Goal: Task Accomplishment & Management: Complete application form

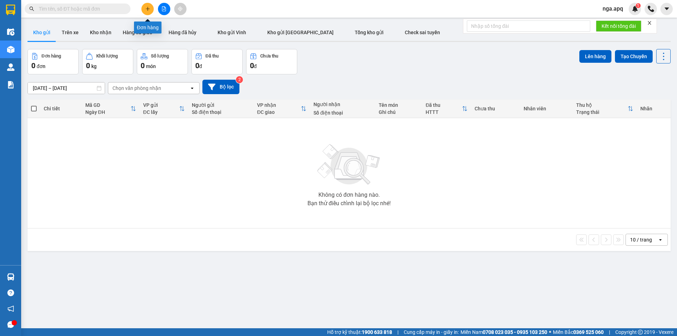
click at [146, 9] on icon "plus" at bounding box center [147, 8] width 5 height 5
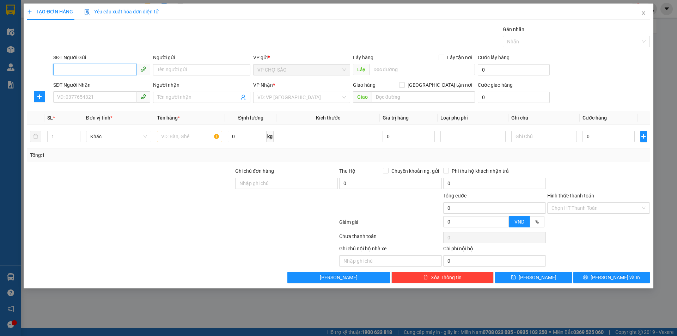
click at [57, 70] on input "SĐT Người Gửi" at bounding box center [94, 69] width 83 height 11
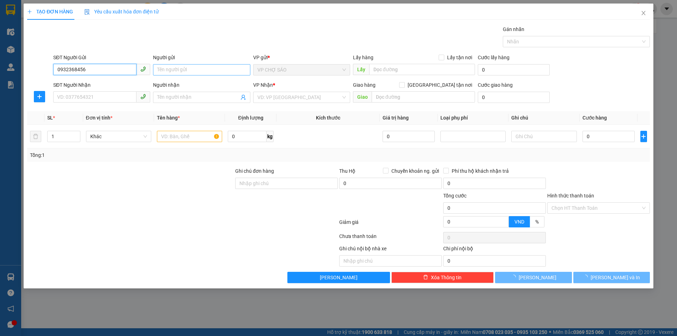
type input "0932368456"
click at [173, 68] on input "Người gửi" at bounding box center [201, 69] width 97 height 11
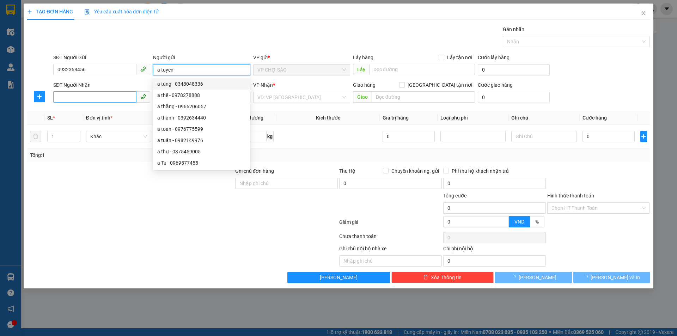
type input "a tuyên"
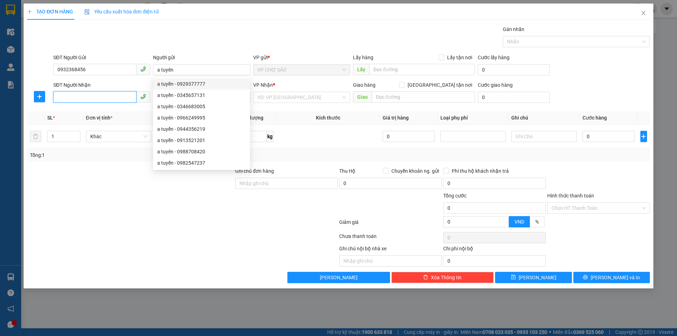
click at [58, 97] on input "SĐT Người Nhận" at bounding box center [94, 96] width 83 height 11
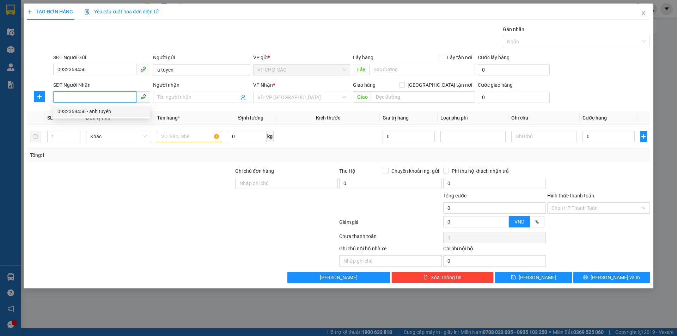
click at [58, 98] on input "SĐT Người Nhận" at bounding box center [94, 96] width 83 height 11
click at [70, 111] on div "0932483386 - k" at bounding box center [101, 111] width 88 height 8
type input "0932483386"
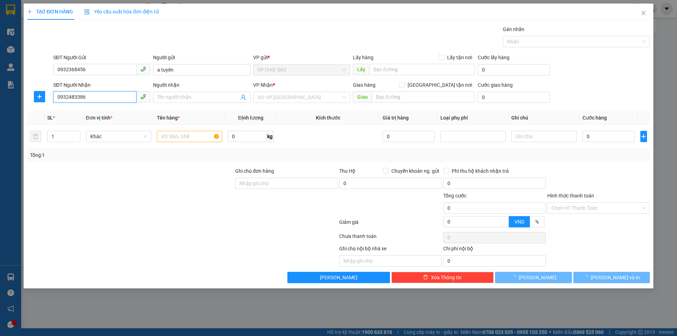
type input "k"
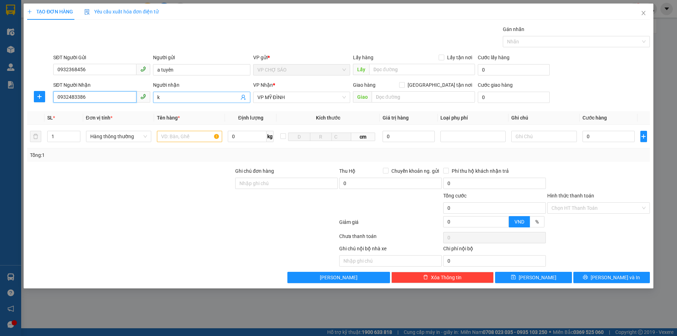
type input "0932483386"
click at [159, 98] on input "k" at bounding box center [197, 97] width 81 height 8
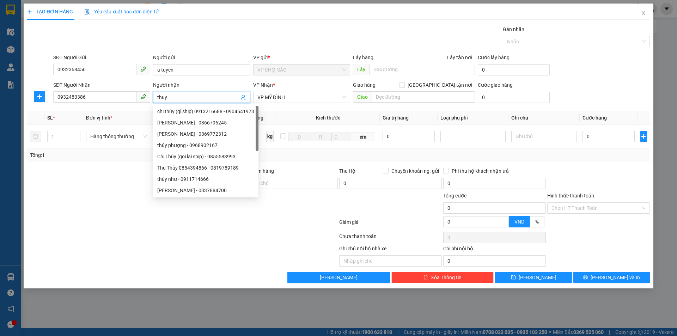
type input "thuy"
click at [136, 162] on div "Transit Pickup Surcharge Ids Transit Deliver Surcharge Ids Transit Deliver Surc…" at bounding box center [338, 154] width 622 height 258
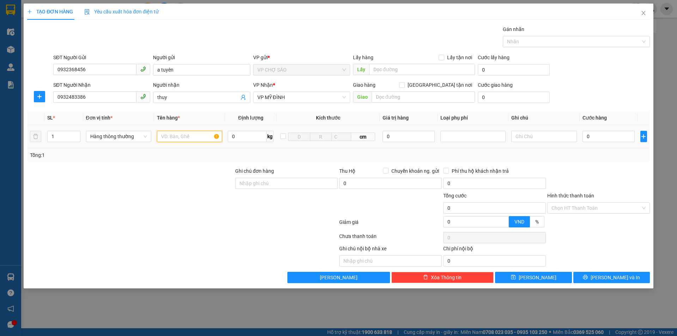
click at [167, 136] on input "text" at bounding box center [189, 136] width 65 height 11
type input "giay"
click at [593, 137] on input "0" at bounding box center [608, 136] width 53 height 11
type input "3"
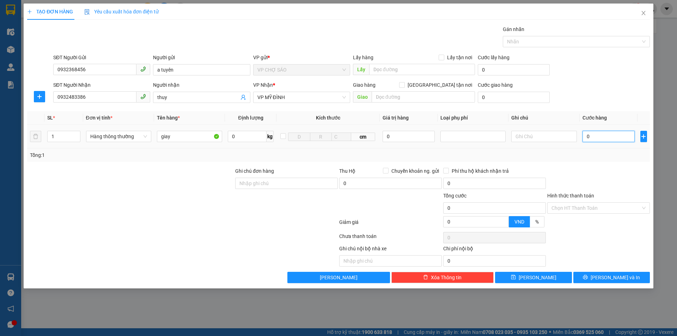
type input "3"
type input "30"
type input "300"
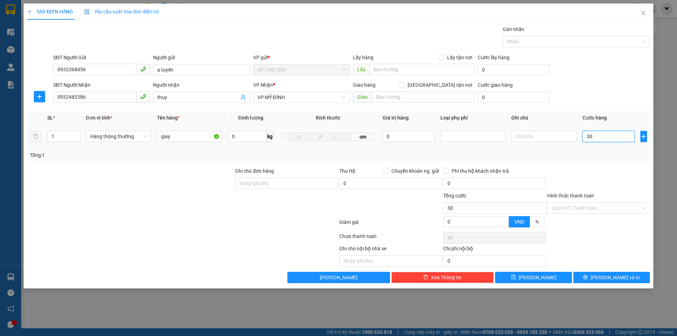
type input "300"
type input "3.000"
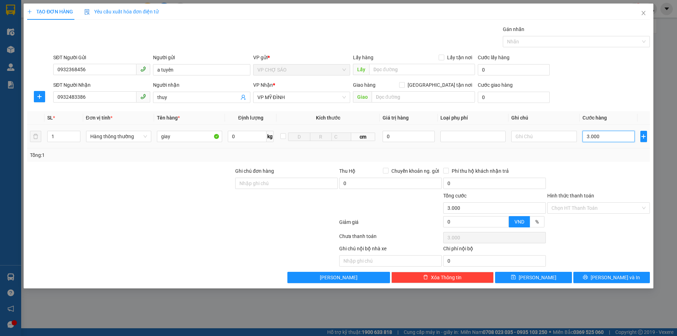
type input "30.000"
click at [626, 279] on button "[PERSON_NAME] và In" at bounding box center [611, 277] width 76 height 11
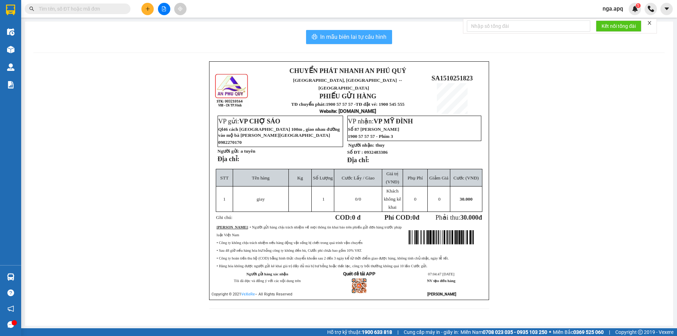
click at [341, 36] on span "In mẫu biên lai tự cấu hình" at bounding box center [353, 36] width 66 height 9
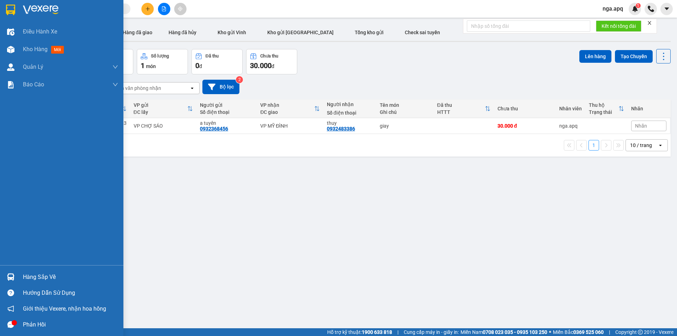
click at [13, 276] on img at bounding box center [10, 276] width 7 height 7
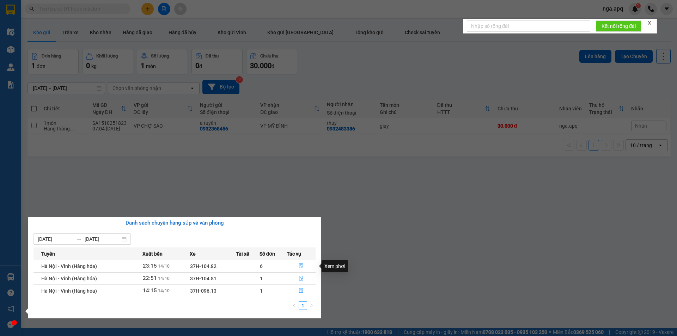
click at [300, 268] on icon "file-done" at bounding box center [300, 265] width 5 height 5
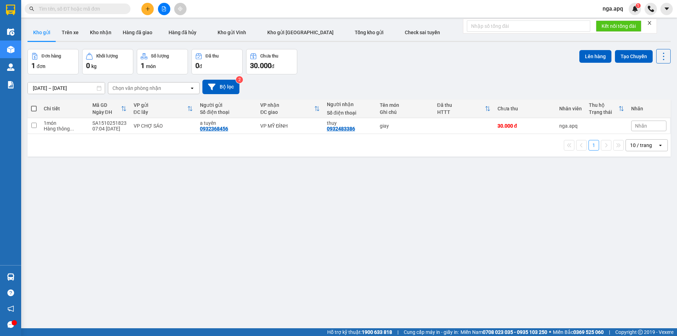
drag, startPoint x: 33, startPoint y: 107, endPoint x: 40, endPoint y: 110, distance: 7.5
click at [35, 107] on span at bounding box center [34, 109] width 6 height 6
click at [34, 105] on input "checkbox" at bounding box center [34, 105] width 0 height 0
checkbox input "true"
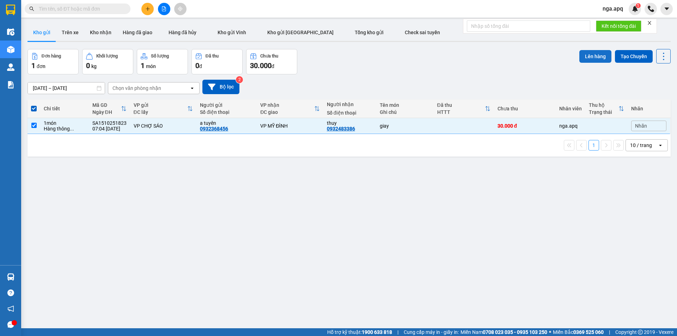
click at [587, 54] on button "Lên hàng" at bounding box center [595, 56] width 32 height 13
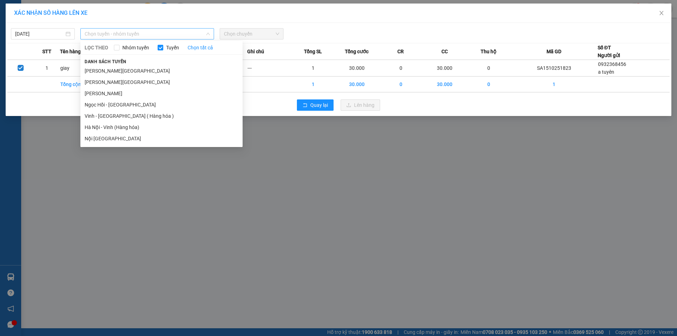
click at [142, 33] on span "Chọn tuyến - nhóm tuyến" at bounding box center [147, 34] width 125 height 11
click at [122, 117] on li "Vinh - Hà Nội ( Hàng hóa )" at bounding box center [161, 115] width 162 height 11
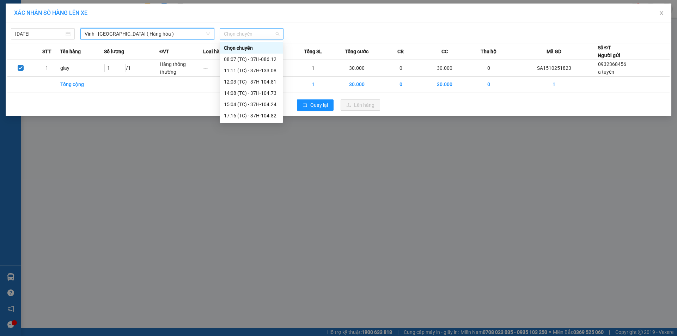
click at [253, 35] on span "Chọn chuyến" at bounding box center [251, 34] width 55 height 11
click at [241, 59] on div "08:07 (TC) - 37H-086.12" at bounding box center [251, 59] width 55 height 8
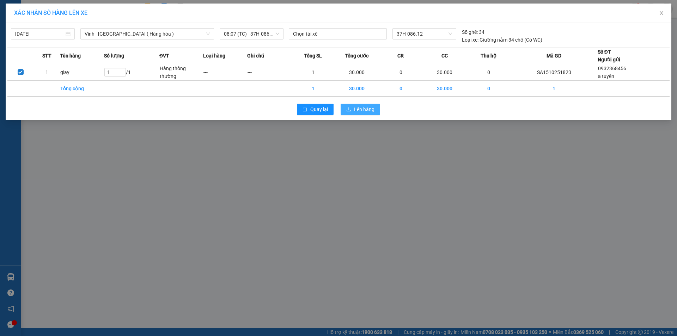
click at [357, 106] on span "Lên hàng" at bounding box center [364, 109] width 20 height 8
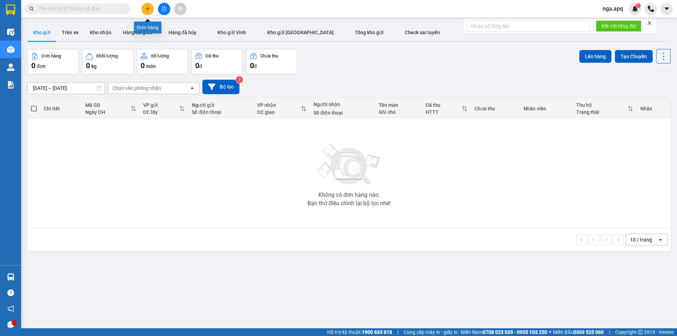
drag, startPoint x: 146, startPoint y: 4, endPoint x: 146, endPoint y: 7, distance: 3.9
click at [146, 7] on button at bounding box center [147, 9] width 12 height 12
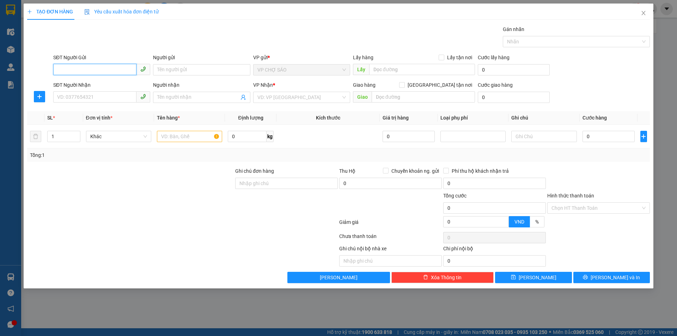
click at [61, 72] on input "SĐT Người Gửi" at bounding box center [94, 69] width 83 height 11
click at [82, 104] on div "0978962670 - bô hơi" at bounding box center [101, 107] width 88 height 8
type input "0978962670"
type input "bô hơi"
type input "0978962670"
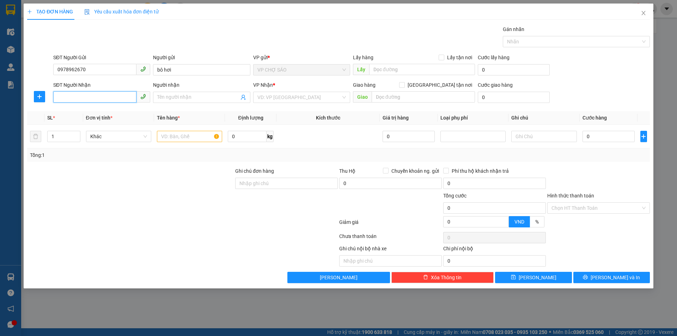
click at [66, 97] on input "SĐT Người Nhận" at bounding box center [94, 96] width 83 height 11
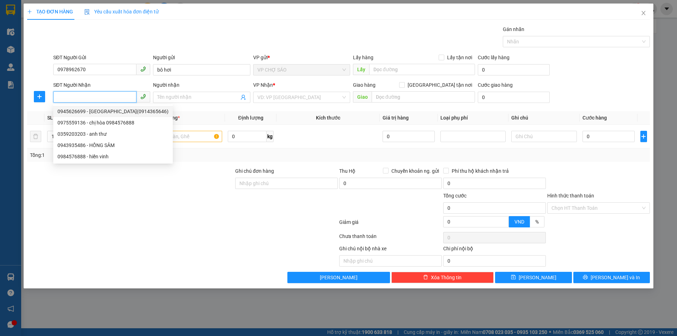
click at [77, 112] on div "0945626699 - MINH THU(0914365646)" at bounding box center [112, 111] width 111 height 8
type input "0945626699"
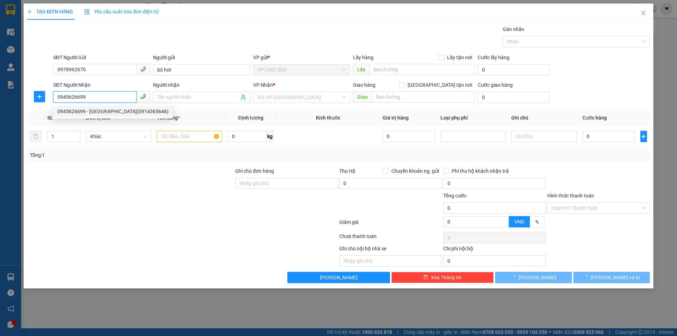
type input "MINH THU(0914365646)"
type input "phòng 0408,c2-chung cư Mandarin Garden,hoàng minh giám,cầu giấy(đã tt 60k)"
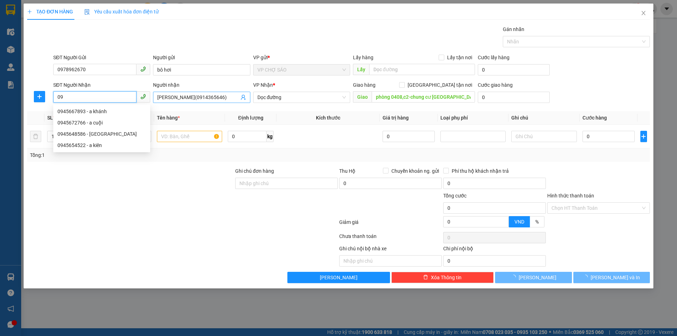
type input "0"
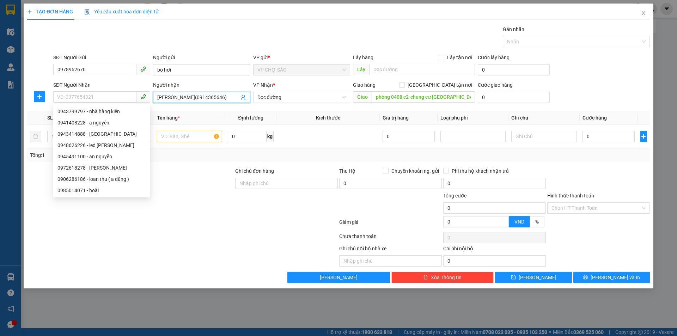
click at [217, 97] on input "MINH THU(0914365646)" at bounding box center [197, 97] width 81 height 8
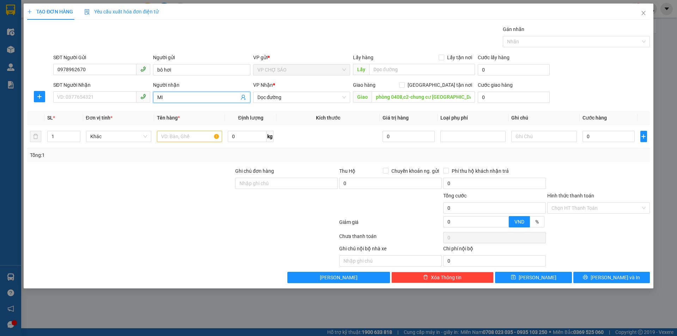
type input "M"
click at [58, 97] on input "SĐT Người Nhận" at bounding box center [94, 96] width 83 height 11
click at [70, 123] on div "0359203203 - anh thư" at bounding box center [101, 123] width 88 height 8
type input "0359203203"
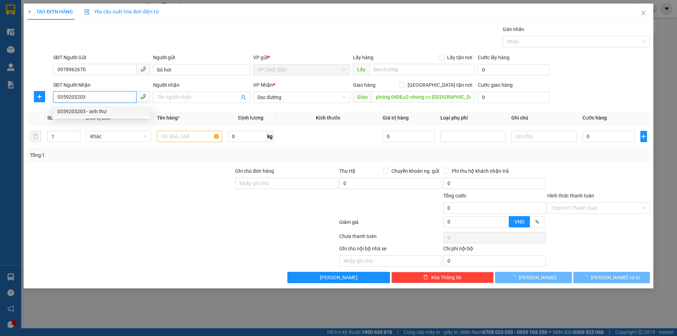
type input "anh thư"
checkbox input "true"
type input "13/185 đường chùa láng, láng thượng hà nội"
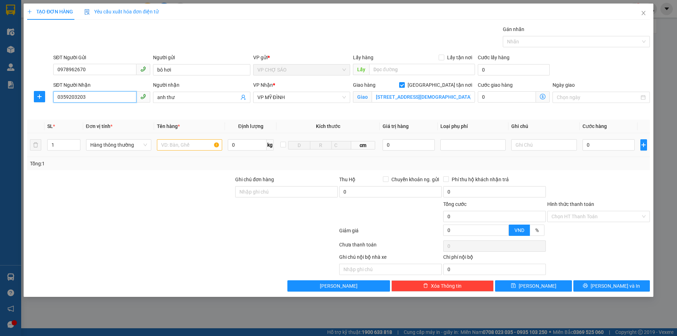
type input "0359203203"
click at [165, 144] on input "text" at bounding box center [189, 144] width 65 height 11
type input "thưc phâm"
click at [594, 145] on input "0" at bounding box center [608, 144] width 53 height 11
type input "5"
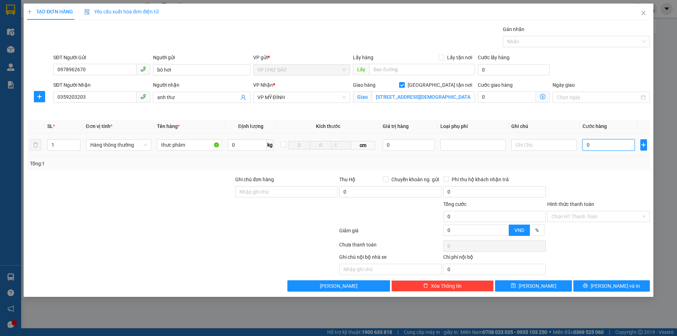
type input "5"
type input "50"
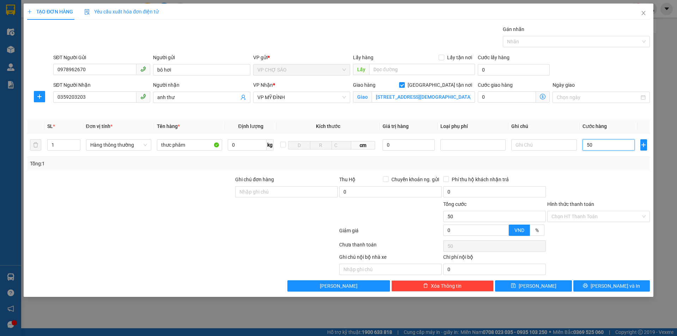
type input "500"
type input "5.000"
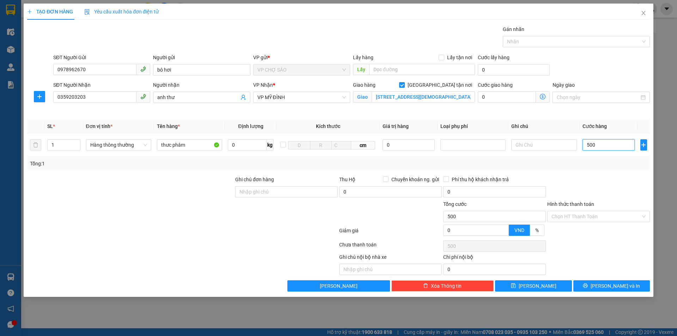
type input "5.000"
type input "50.000"
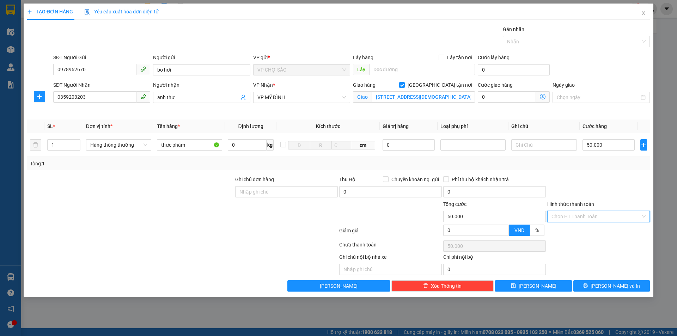
drag, startPoint x: 591, startPoint y: 215, endPoint x: 589, endPoint y: 220, distance: 4.4
click at [591, 216] on input "Hình thức thanh toán" at bounding box center [595, 216] width 89 height 11
click at [581, 233] on div "Tại văn phòng" at bounding box center [598, 231] width 94 height 8
type input "0"
click at [610, 288] on span "[PERSON_NAME] và In" at bounding box center [614, 286] width 49 height 8
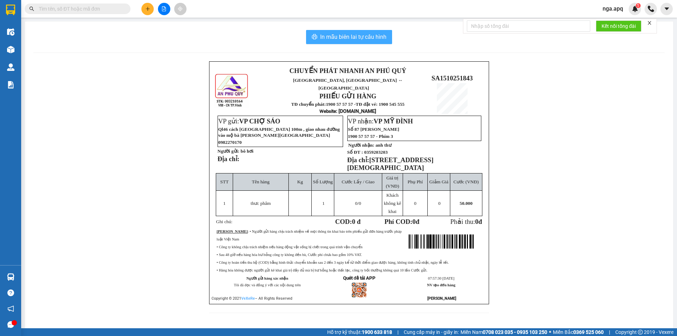
click at [343, 34] on span "In mẫu biên lai tự cấu hình" at bounding box center [353, 36] width 66 height 9
